Goal: Information Seeking & Learning: Learn about a topic

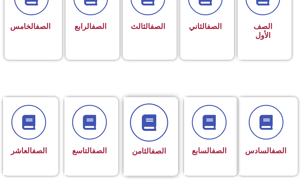
scroll to position [240, 0]
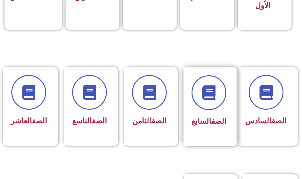
click at [206, 117] on span "الصف السابع" at bounding box center [209, 121] width 35 height 9
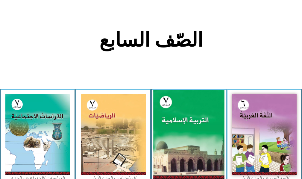
scroll to position [210, 0]
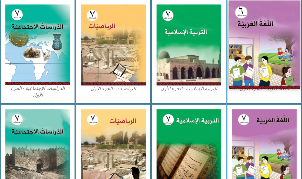
click at [252, 27] on img at bounding box center [264, 45] width 71 height 89
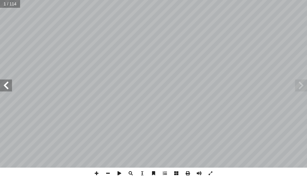
click at [8, 88] on span at bounding box center [6, 86] width 12 height 12
click at [9, 83] on span at bounding box center [6, 86] width 12 height 12
click at [8, 83] on span at bounding box center [6, 86] width 12 height 12
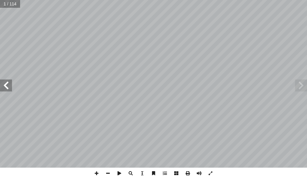
click at [7, 83] on span at bounding box center [6, 86] width 12 height 12
click at [108, 173] on span at bounding box center [107, 173] width 11 height 11
click at [4, 80] on span at bounding box center [6, 86] width 12 height 12
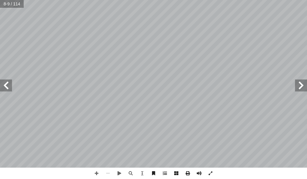
click at [4, 80] on span at bounding box center [6, 86] width 12 height 12
click at [4, 81] on span at bounding box center [6, 86] width 12 height 12
click at [11, 87] on span at bounding box center [6, 86] width 12 height 12
click at [9, 88] on span at bounding box center [6, 86] width 12 height 12
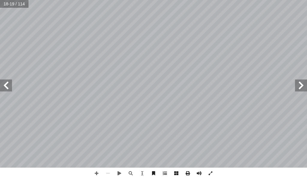
click at [9, 88] on span at bounding box center [6, 86] width 12 height 12
click at [1, 82] on span at bounding box center [6, 86] width 12 height 12
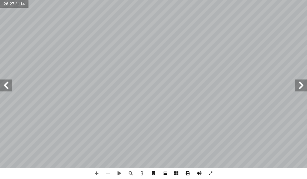
click at [1, 82] on span at bounding box center [6, 86] width 12 height 12
click at [2, 82] on span at bounding box center [6, 86] width 12 height 12
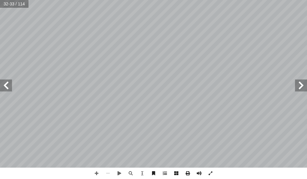
click at [2, 82] on span at bounding box center [6, 86] width 12 height 12
click at [3, 83] on span at bounding box center [6, 86] width 12 height 12
click at [9, 87] on span at bounding box center [6, 86] width 12 height 12
click at [97, 170] on span at bounding box center [96, 173] width 11 height 11
click at [252, 40] on html "الصفحة الرئيسية الصف الأول الصف الثاني الصف الثالث الصف الرابع الصف الخامس الصف…" at bounding box center [153, 20] width 307 height 40
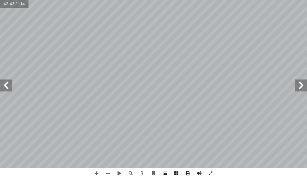
click at [7, 0] on html "الصفحة الرئيسية الصف الأول الصف الثاني الصف الثالث الصف الرابع الصف الخامس الصف…" at bounding box center [153, 20] width 307 height 40
